Goal: Information Seeking & Learning: Learn about a topic

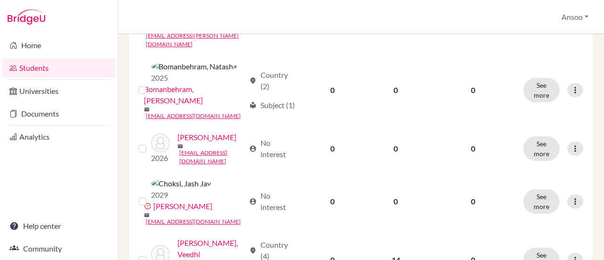
scroll to position [838, 0]
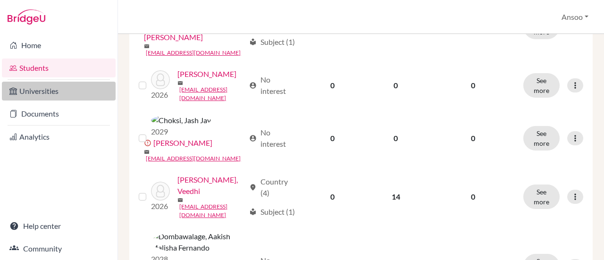
click at [55, 91] on link "Universities" at bounding box center [59, 91] width 114 height 19
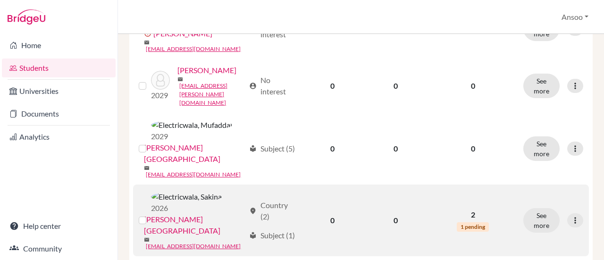
scroll to position [1214, 0]
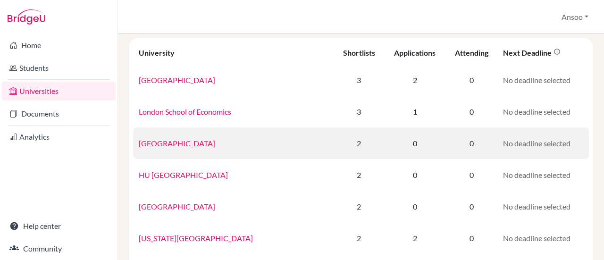
scroll to position [55, 0]
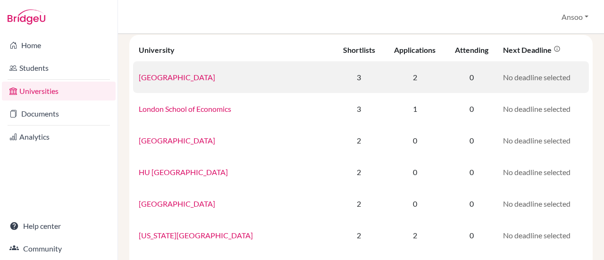
click at [178, 75] on link "[GEOGRAPHIC_DATA]" at bounding box center [177, 77] width 76 height 9
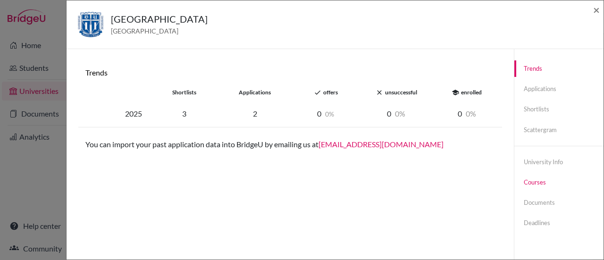
click at [528, 180] on link "Courses" at bounding box center [558, 182] width 89 height 17
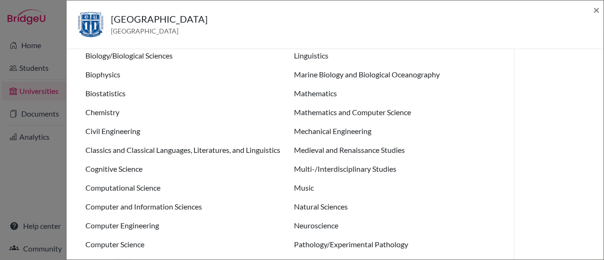
scroll to position [0, 0]
